Goal: Complete application form

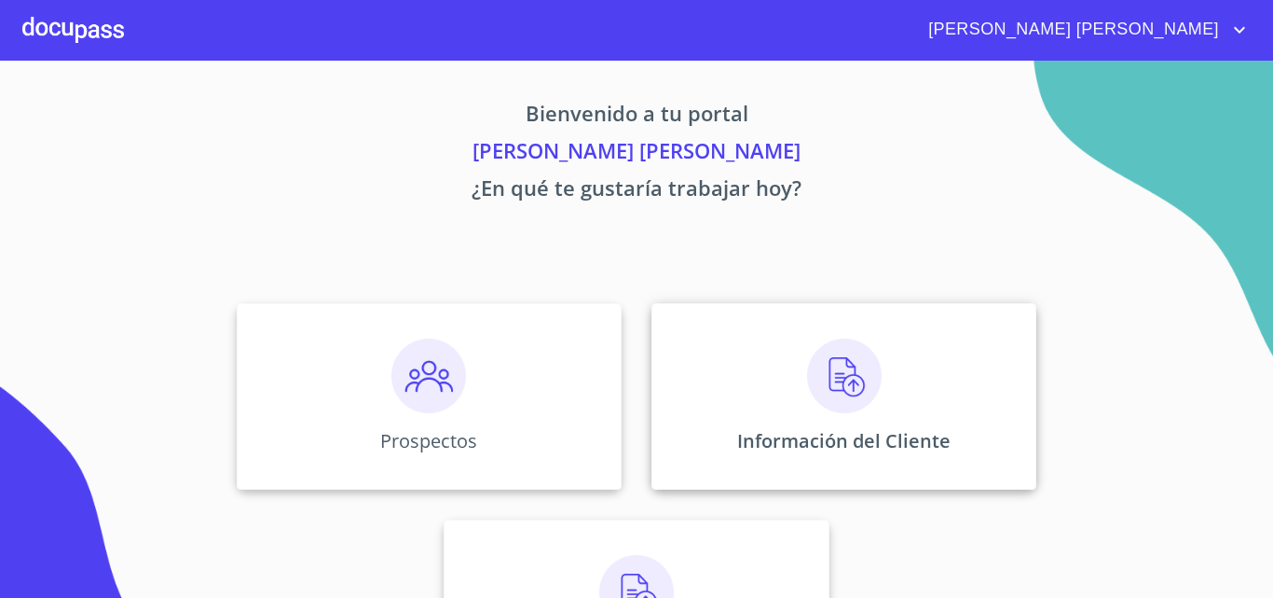
click at [877, 382] on div "Información del Cliente" at bounding box center [844, 396] width 385 height 186
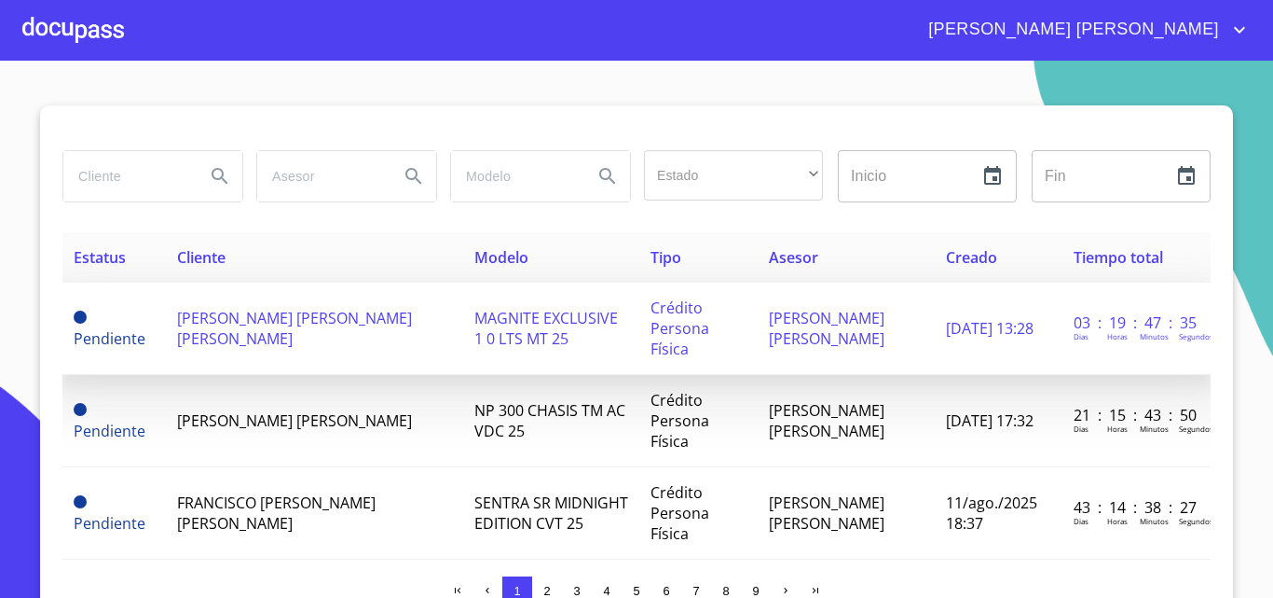
click at [350, 332] on span "[PERSON_NAME] [PERSON_NAME] [PERSON_NAME]" at bounding box center [294, 328] width 235 height 41
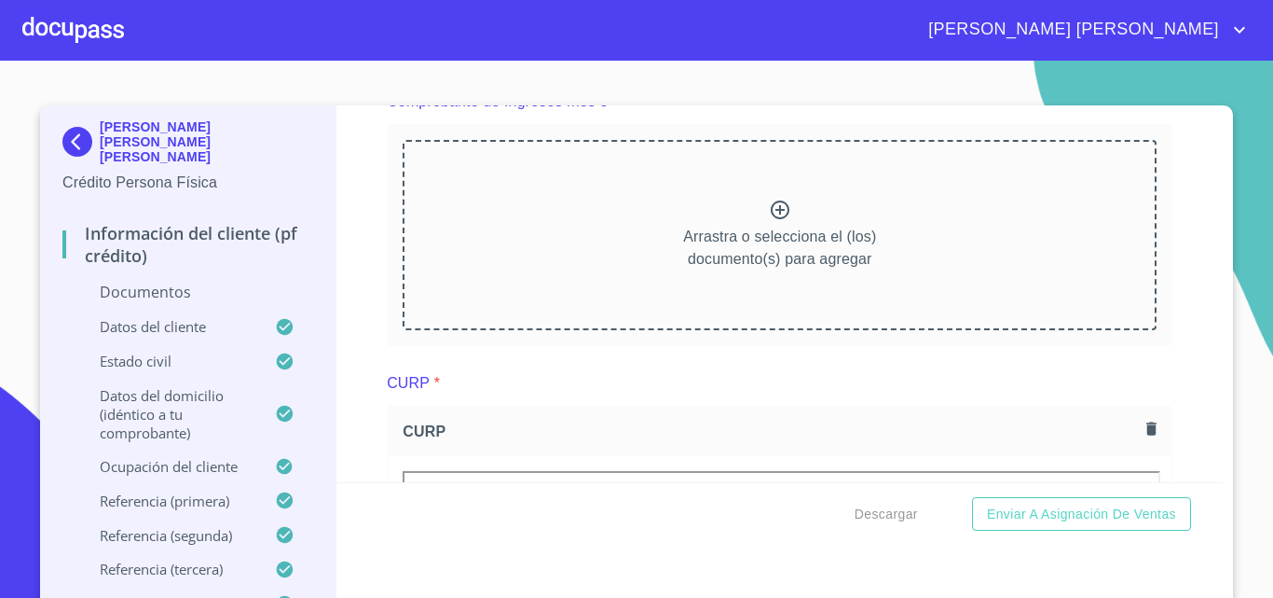
scroll to position [3542, 0]
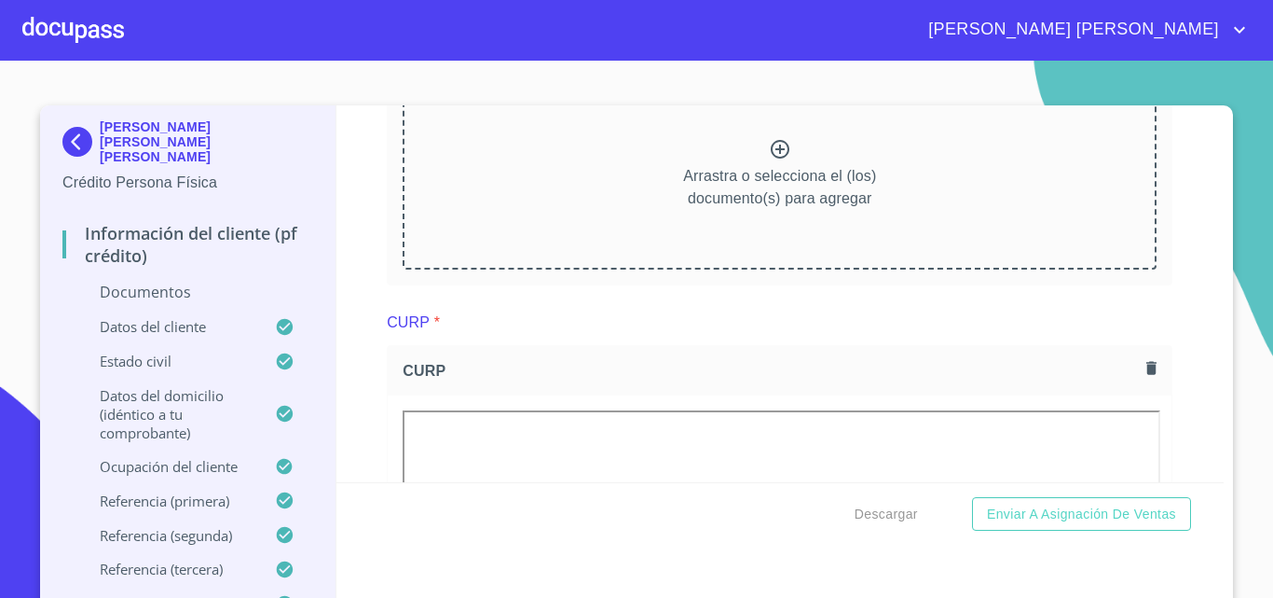
click at [771, 160] on icon at bounding box center [780, 149] width 22 height 22
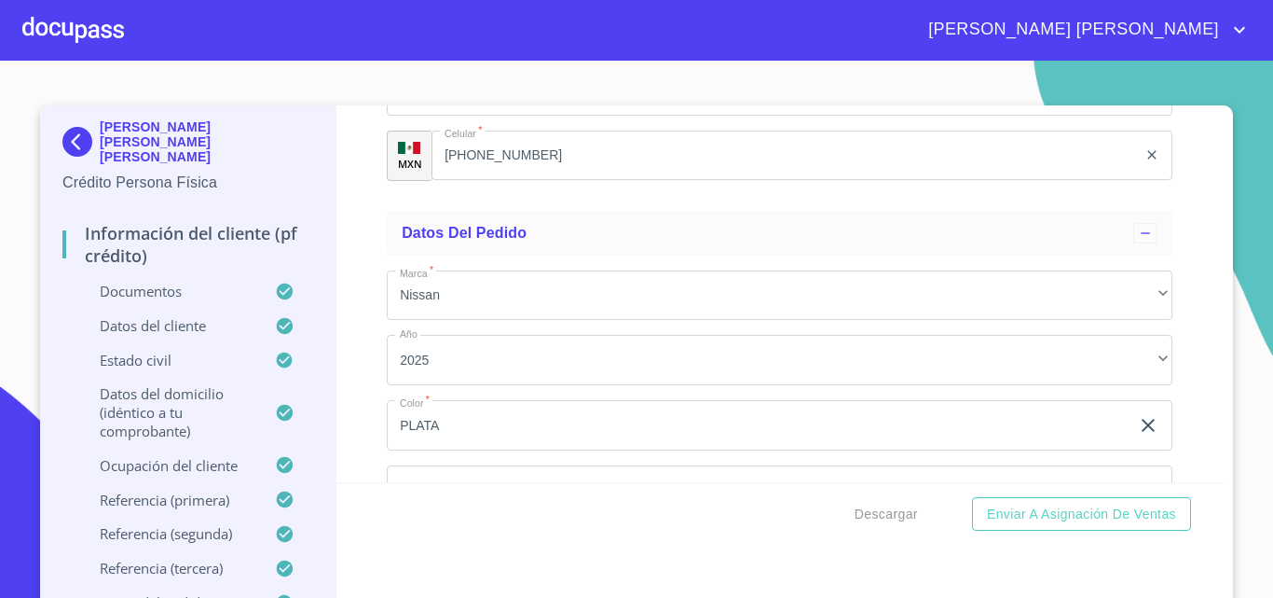
scroll to position [11287, 0]
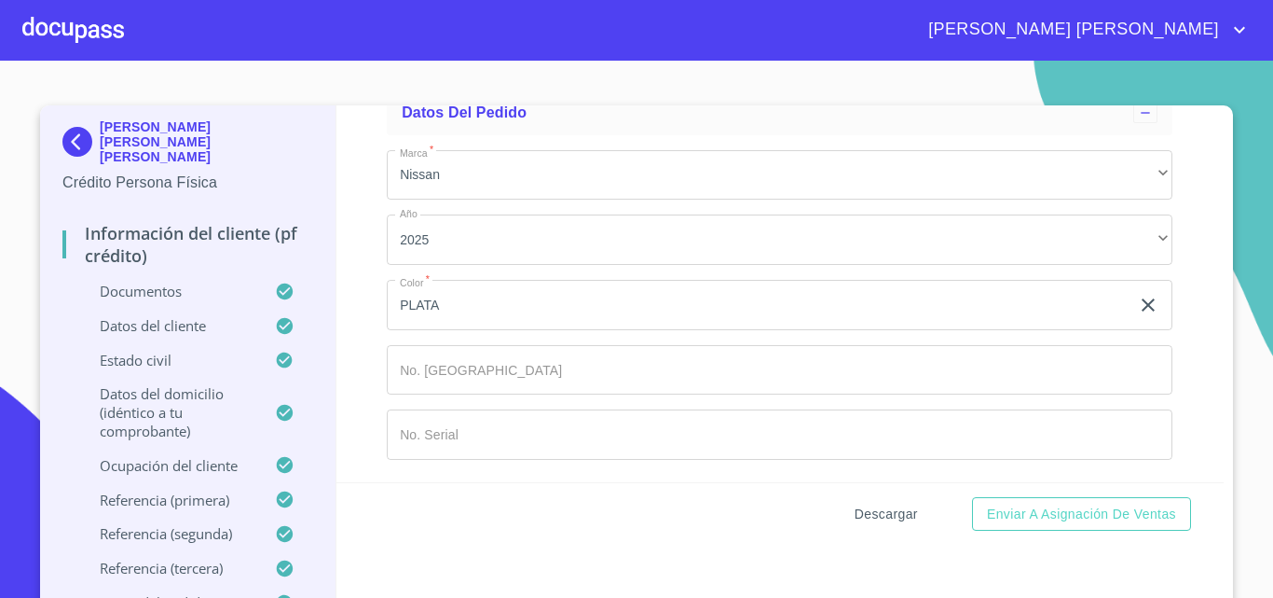
click at [900, 516] on span "Descargar" at bounding box center [886, 513] width 63 height 23
click at [885, 516] on span "Descargar" at bounding box center [886, 513] width 63 height 23
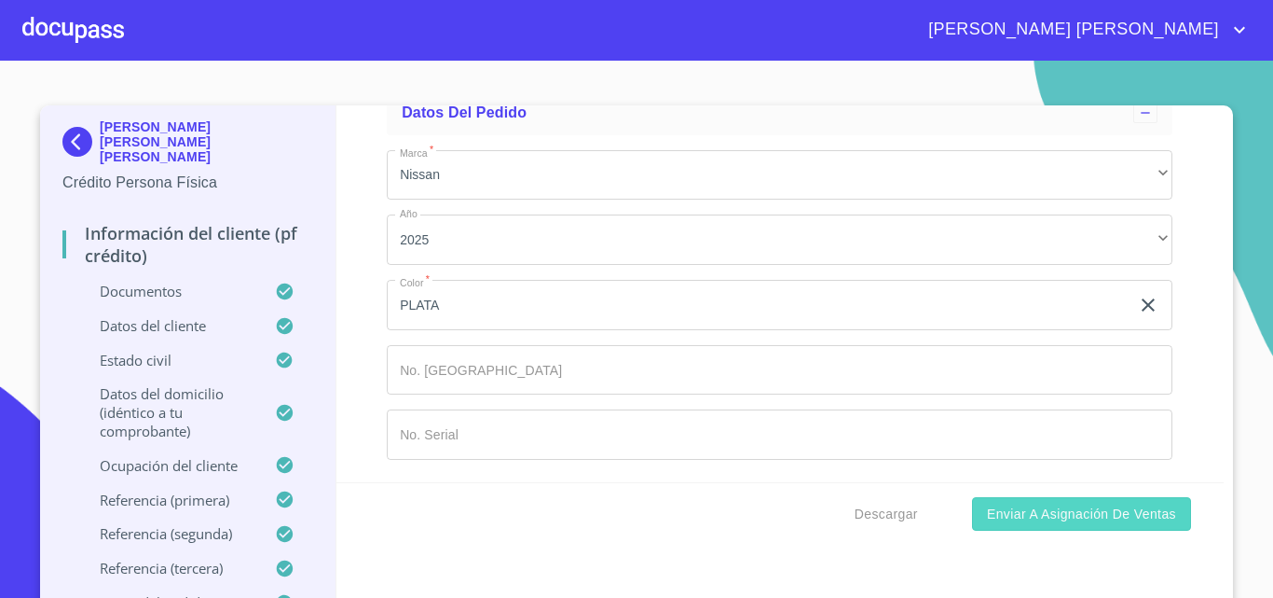
click at [1093, 515] on span "Enviar a Asignación de Ventas" at bounding box center [1081, 513] width 189 height 23
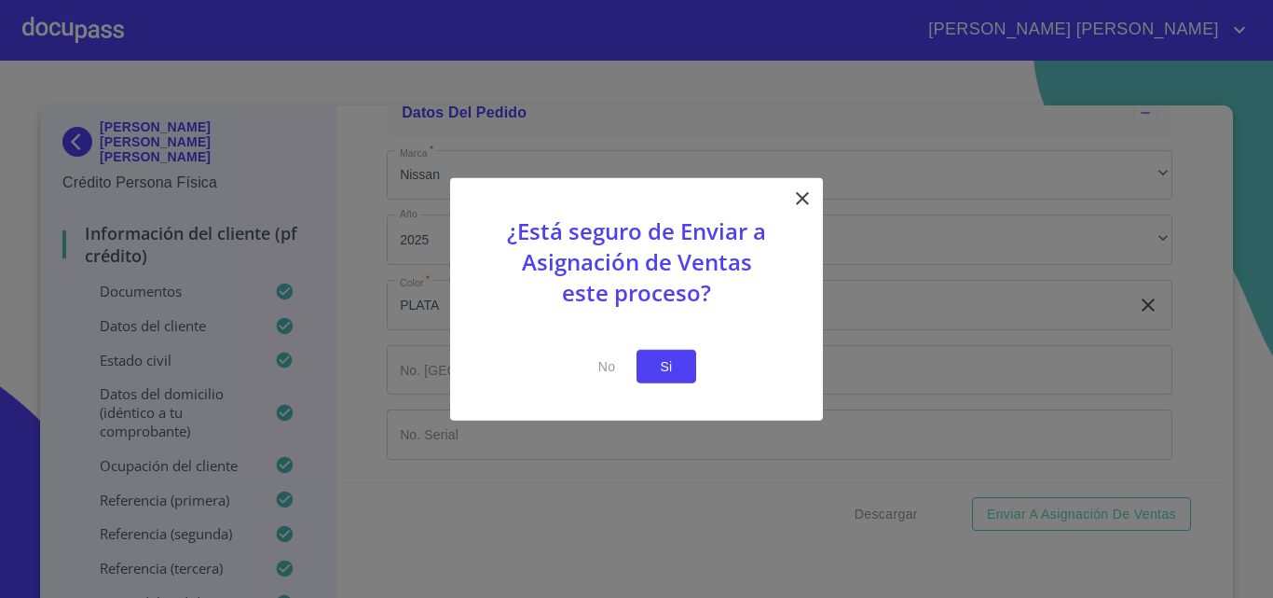
click at [668, 367] on span "Si" at bounding box center [667, 365] width 30 height 23
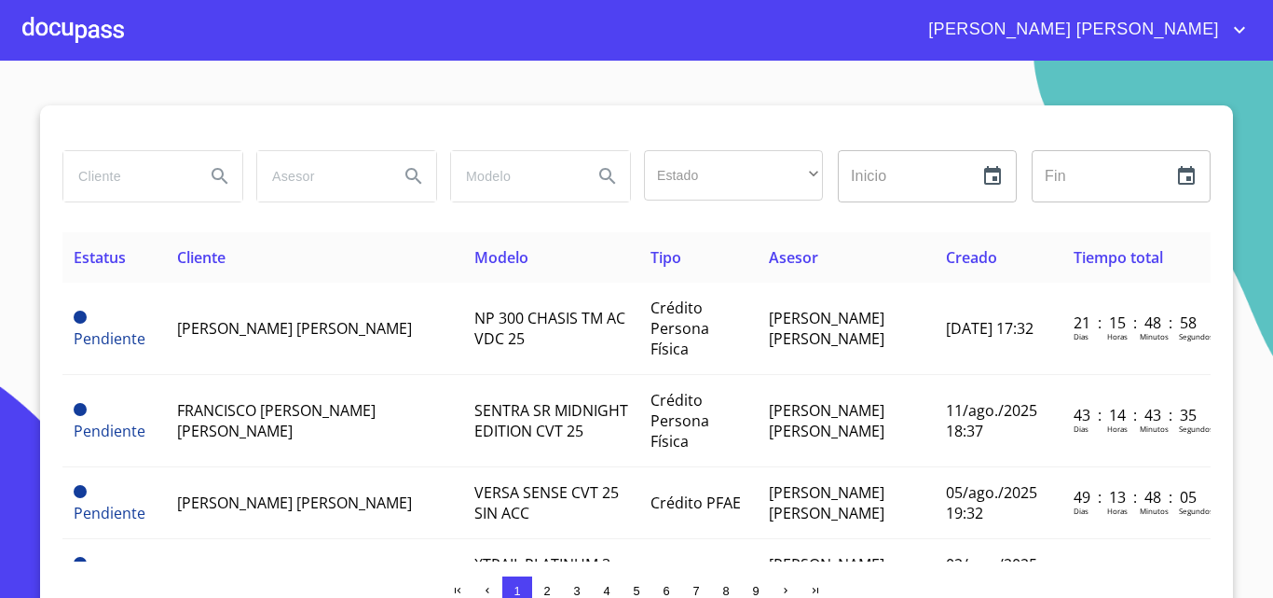
click at [39, 38] on div at bounding box center [73, 30] width 102 height 60
